Goal: Find contact information: Find contact information

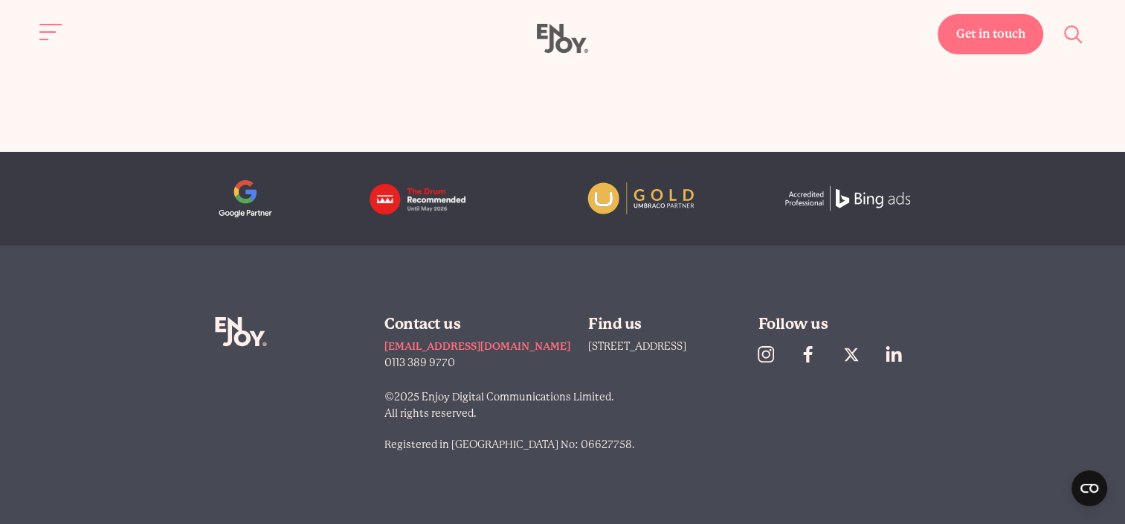
scroll to position [5796, 0]
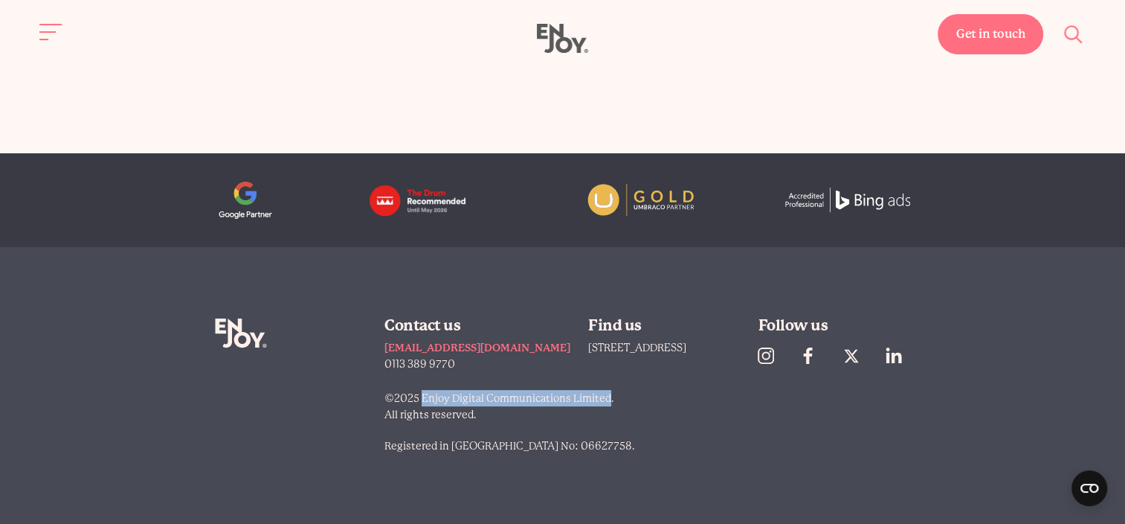
drag, startPoint x: 618, startPoint y: 395, endPoint x: 432, endPoint y: 390, distance: 186.0
click at [432, 390] on p "©2025 Enjoy Digital Communications Limited. All rights reserved." at bounding box center [647, 406] width 526 height 33
copy p "Enjoy Digital Communications Limited"
drag, startPoint x: 710, startPoint y: 349, endPoint x: 571, endPoint y: 349, distance: 139.1
click at [588, 349] on div "Find us [STREET_ADDRESS]" at bounding box center [664, 345] width 152 height 54
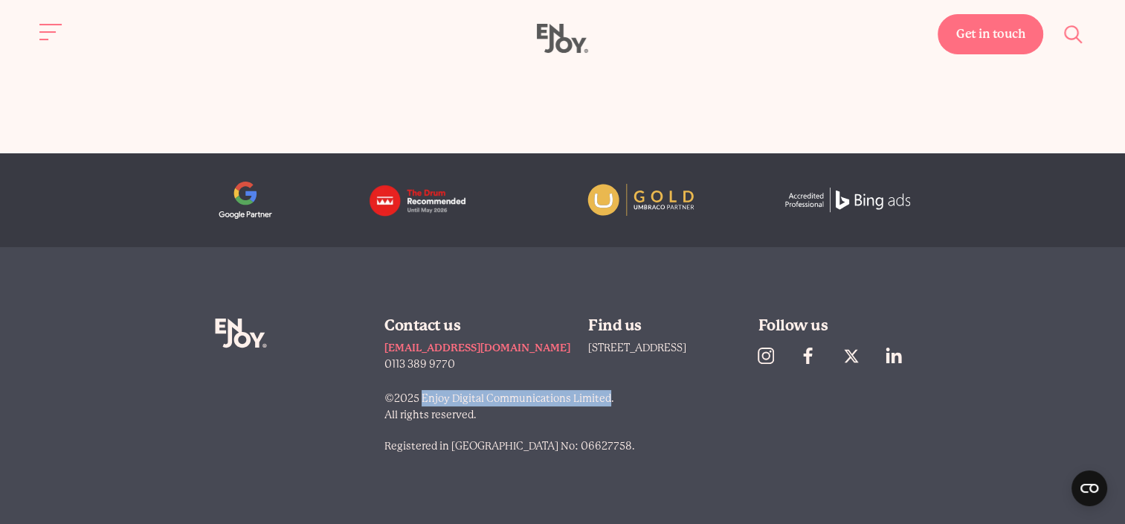
copy span "[STREET_ADDRESS]"
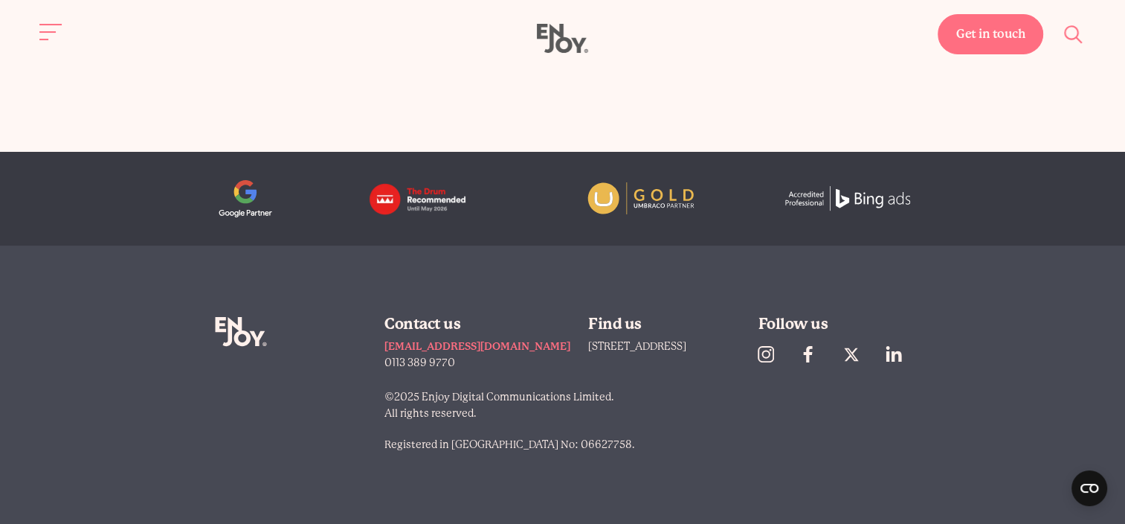
scroll to position [5796, 0]
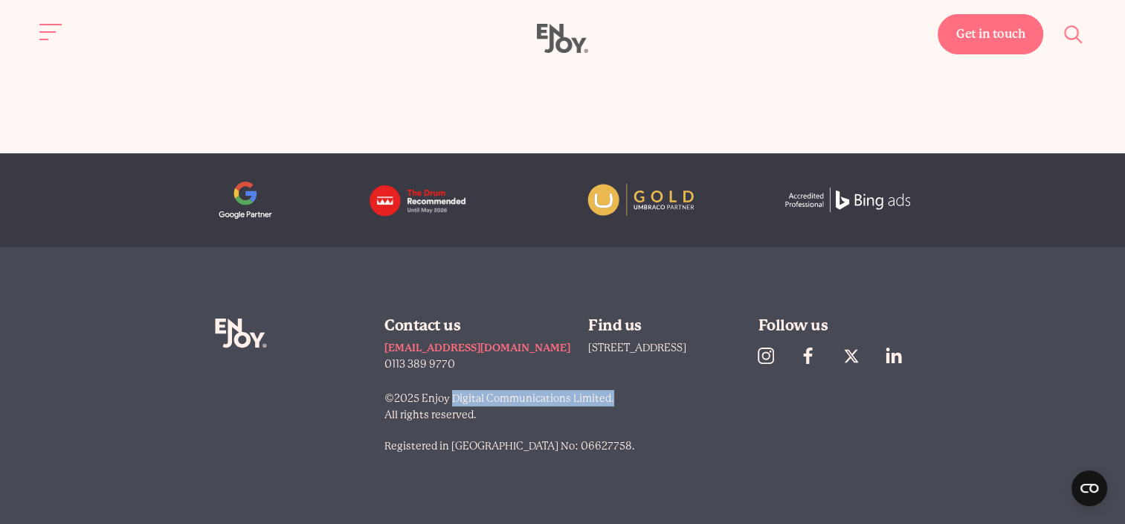
drag, startPoint x: 625, startPoint y: 392, endPoint x: 460, endPoint y: 392, distance: 164.4
click at [460, 392] on p "©2025 Enjoy Digital Communications Limited. All rights reserved." at bounding box center [647, 406] width 526 height 33
drag, startPoint x: 462, startPoint y: 392, endPoint x: 630, endPoint y: 416, distance: 169.9
click at [630, 416] on p "©2025 Enjoy Digital Communications Limited. All rights reserved." at bounding box center [647, 406] width 526 height 33
drag, startPoint x: 619, startPoint y: 396, endPoint x: 433, endPoint y: 396, distance: 185.9
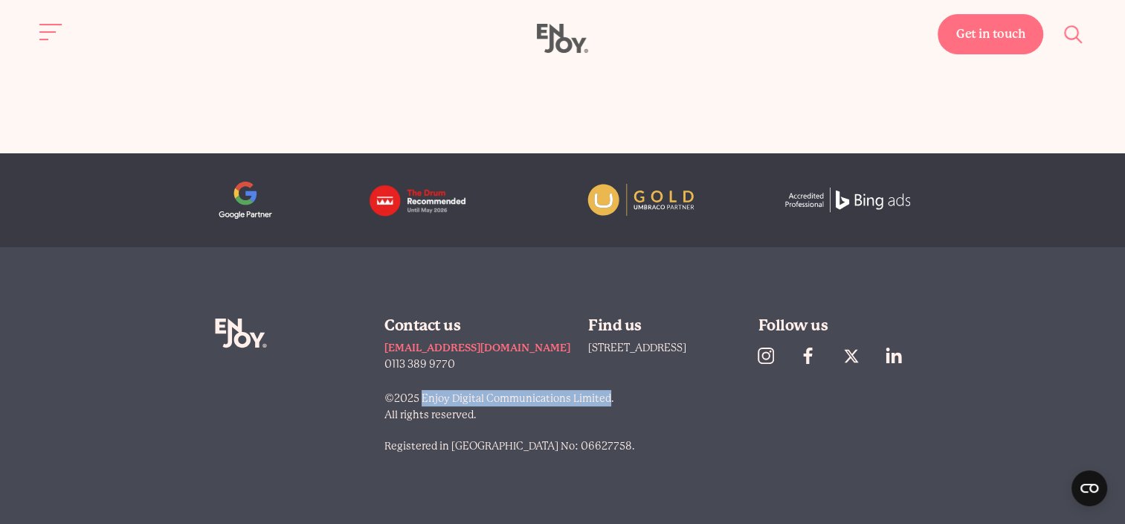
click at [433, 396] on p "©2025 Enjoy Digital Communications Limited. All rights reserved." at bounding box center [647, 406] width 526 height 33
copy p "Enjoy Digital Communications Limited"
drag, startPoint x: 721, startPoint y: 339, endPoint x: 572, endPoint y: 339, distance: 149.5
click at [588, 339] on div "Find us [STREET_ADDRESS]" at bounding box center [664, 345] width 152 height 54
copy span "[STREET_ADDRESS]"
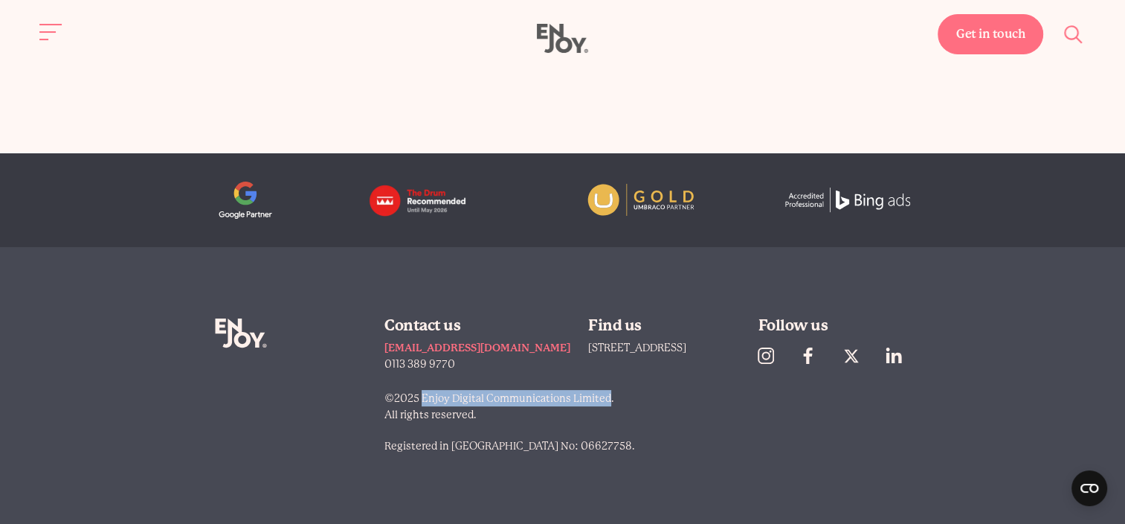
drag, startPoint x: 568, startPoint y: 442, endPoint x: 523, endPoint y: 441, distance: 45.4
click at [523, 441] on p "Registered in [GEOGRAPHIC_DATA] No: 06627758." at bounding box center [647, 445] width 526 height 16
copy p "06627758"
